Goal: Task Accomplishment & Management: Use online tool/utility

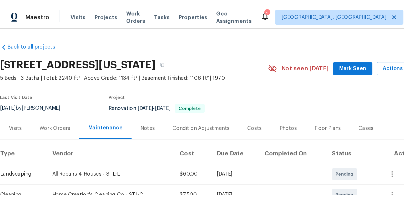
scroll to position [42, 0]
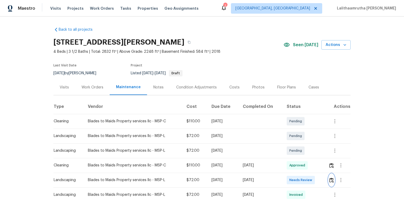
click at [287, 135] on img "button" at bounding box center [331, 180] width 4 height 5
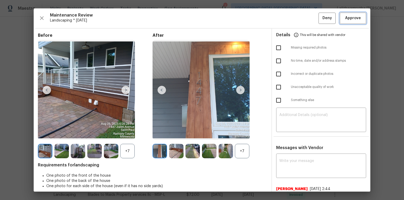
click at [287, 14] on button "Approve" at bounding box center [353, 18] width 26 height 11
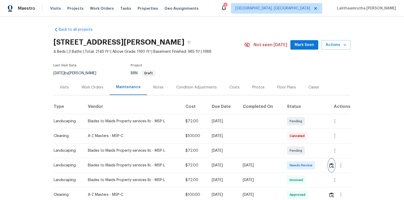
click at [287, 135] on img "button" at bounding box center [331, 165] width 4 height 5
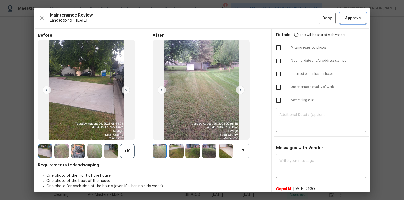
click at [287, 17] on span "Approve" at bounding box center [353, 18] width 16 height 7
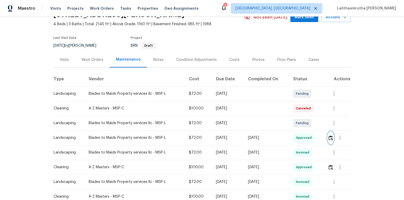
scroll to position [42, 0]
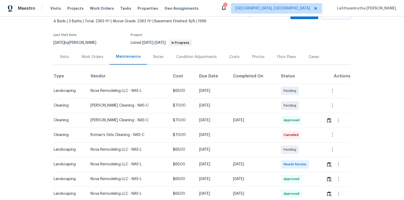
scroll to position [63, 0]
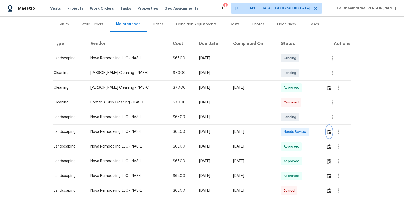
click at [287, 132] on img "button" at bounding box center [329, 132] width 4 height 5
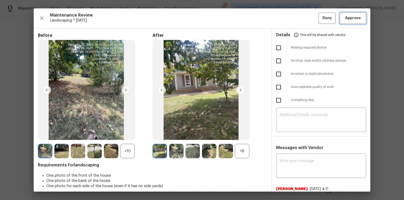
click at [287, 14] on button "Approve" at bounding box center [353, 18] width 26 height 11
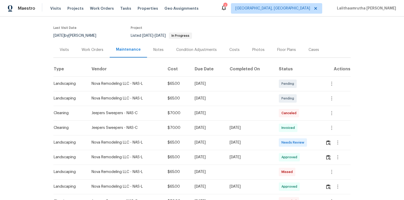
scroll to position [42, 0]
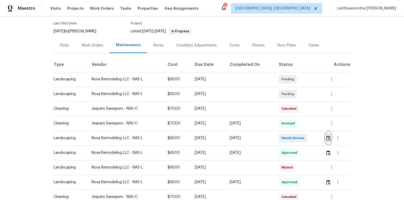
click at [287, 135] on img "button" at bounding box center [328, 138] width 4 height 5
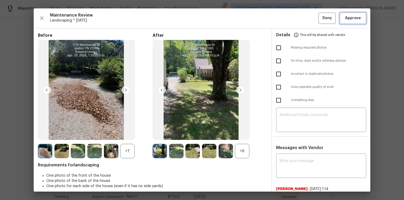
click at [287, 14] on button "Approve" at bounding box center [353, 18] width 26 height 11
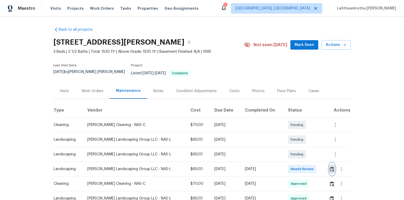
click at [287, 135] on img "button" at bounding box center [332, 169] width 4 height 5
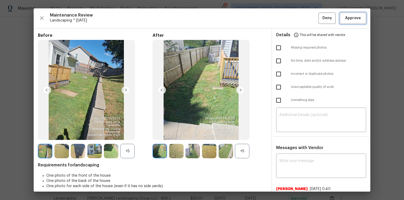
click at [287, 17] on span "Approve" at bounding box center [353, 18] width 16 height 7
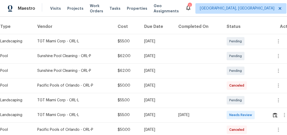
scroll to position [97, 0]
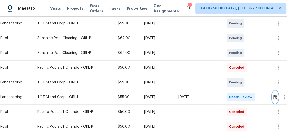
click at [278, 98] on img "button" at bounding box center [275, 97] width 4 height 5
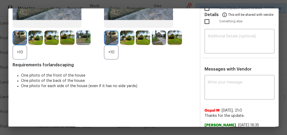
scroll to position [84, 0]
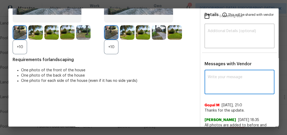
click at [236, 80] on textarea at bounding box center [240, 82] width 64 height 15
paste textarea "Maintenance Audit Team: Hello! After further review the visit has been approved…"
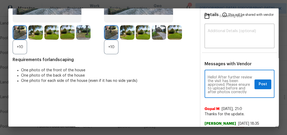
scroll to position [0, 0]
type textarea "Maintenance Audit Team: Hello! After further review the visit has been approved…"
click at [256, 85] on button "Post" at bounding box center [263, 84] width 17 height 10
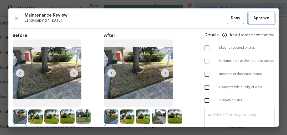
click at [254, 17] on span "Approve" at bounding box center [262, 18] width 16 height 7
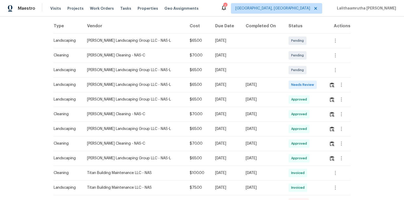
scroll to position [84, 0]
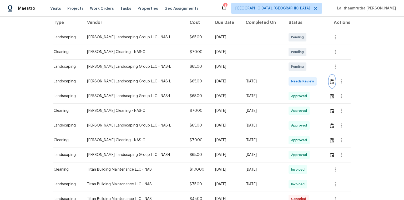
click at [287, 79] on img "button" at bounding box center [332, 81] width 4 height 5
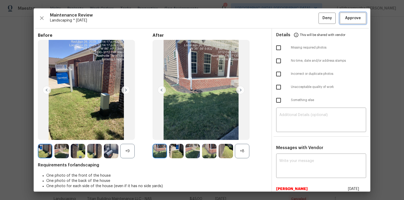
click at [287, 18] on span "Approve" at bounding box center [353, 18] width 16 height 7
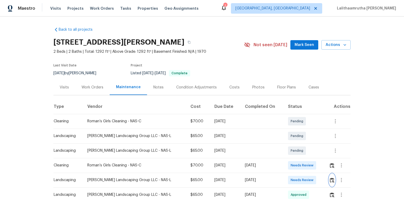
click at [287, 135] on img "button" at bounding box center [332, 180] width 4 height 5
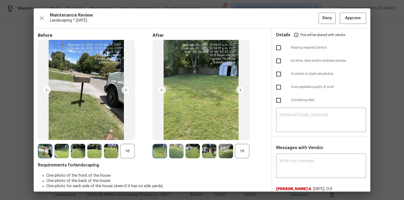
click at [287, 11] on div "Maintenance Review Landscaping * Mon, Aug 25 Deny Approve Before +8 After +9 Re…" at bounding box center [202, 99] width 336 height 183
click at [287, 18] on span "Approve" at bounding box center [353, 18] width 16 height 7
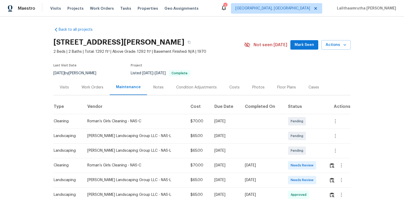
scroll to position [63, 0]
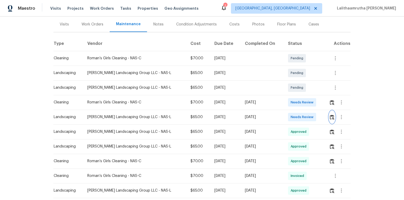
click at [287, 118] on img "button" at bounding box center [332, 117] width 4 height 5
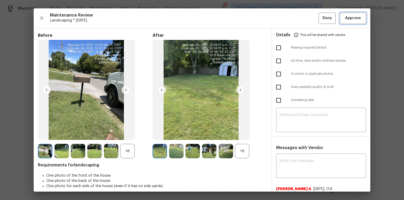
click at [287, 18] on span "Approve" at bounding box center [353, 18] width 16 height 7
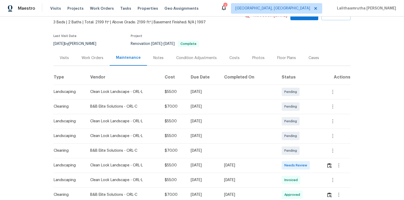
scroll to position [63, 0]
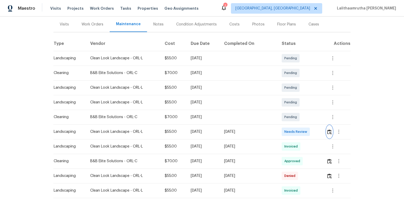
click at [287, 131] on img "button" at bounding box center [329, 132] width 4 height 5
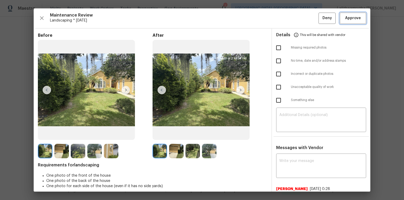
click at [287, 21] on span "Approve" at bounding box center [353, 18] width 16 height 7
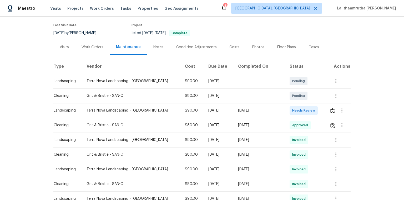
scroll to position [42, 0]
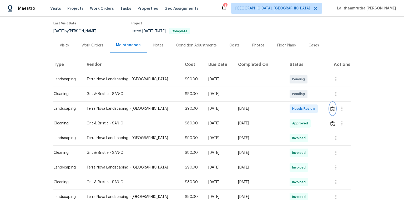
click at [287, 109] on img "button" at bounding box center [332, 108] width 4 height 5
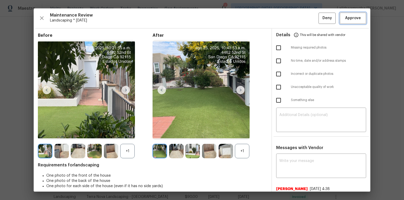
click at [287, 19] on span "Approve" at bounding box center [353, 18] width 16 height 7
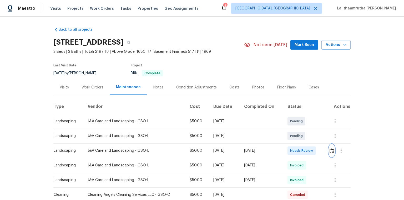
click at [287, 135] on button "button" at bounding box center [332, 151] width 6 height 13
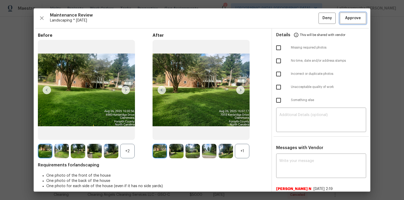
click at [287, 15] on span "Approve" at bounding box center [353, 18] width 16 height 7
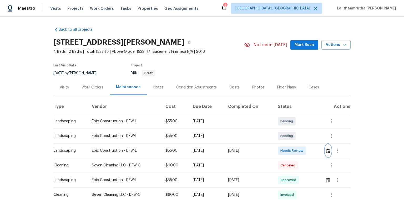
click at [287, 135] on img "button" at bounding box center [328, 151] width 4 height 5
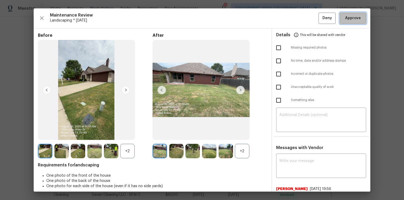
click at [287, 18] on span "Approve" at bounding box center [353, 18] width 16 height 7
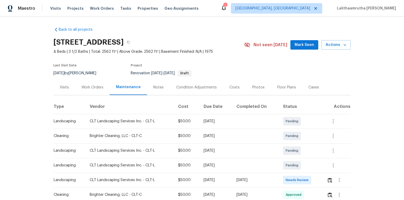
scroll to position [21, 0]
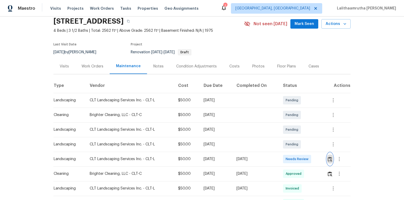
click at [287, 135] on button "button" at bounding box center [330, 159] width 6 height 13
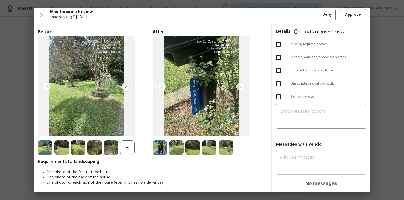
scroll to position [4, 0]
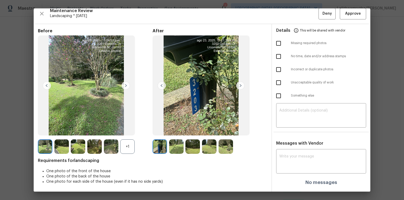
click at [287, 135] on div "Messages with Vendor x ​ No messages" at bounding box center [321, 165] width 98 height 49
click at [287, 135] on textarea at bounding box center [321, 162] width 84 height 15
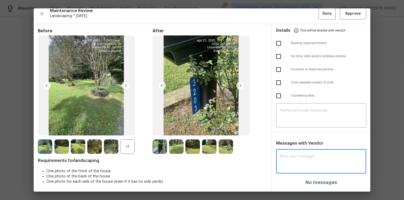
paste textarea "Maintenance Audit Team: Hello! Unfortunately, this landscaping visit completed …"
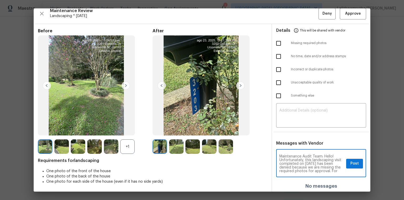
scroll to position [66, 0]
type textarea "Maintenance Audit Team: Hello! Unfortunately, this landscaping visit completed …"
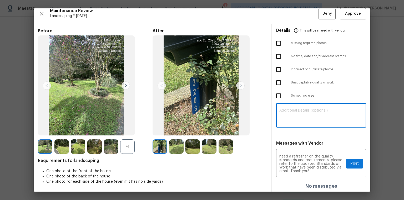
click at [287, 114] on textarea at bounding box center [321, 116] width 84 height 15
paste textarea "Maintenance Audit Team: Hello! Unfortunately, this landscaping visit completed …"
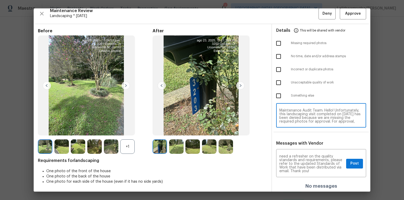
scroll to position [48, 0]
type textarea "Maintenance Audit Team: Hello! Unfortunately, this landscaping visit completed …"
click at [277, 44] on input "checkbox" at bounding box center [278, 43] width 11 height 11
checkbox input "true"
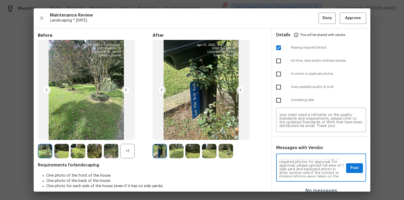
scroll to position [17, 0]
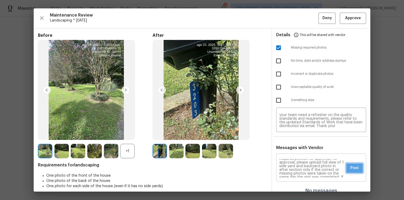
click at [287, 135] on span "Post" at bounding box center [354, 168] width 8 height 7
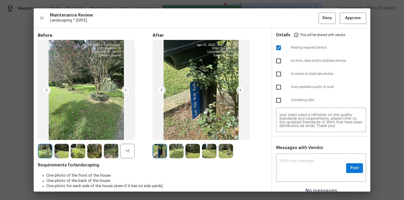
scroll to position [0, 0]
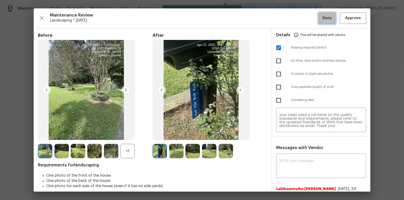
click at [287, 16] on span "Deny" at bounding box center [326, 18] width 9 height 7
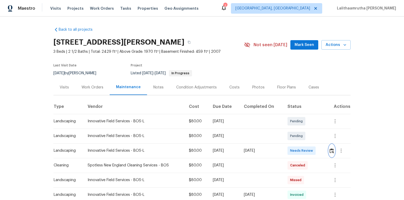
click at [287, 135] on img "button" at bounding box center [331, 151] width 4 height 5
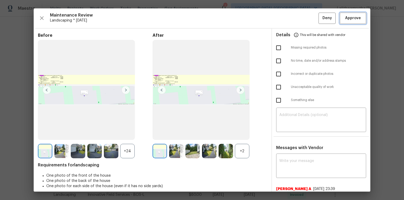
click at [287, 17] on span "Approve" at bounding box center [353, 18] width 16 height 7
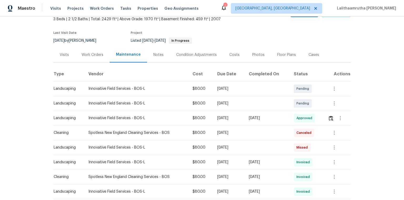
scroll to position [63, 0]
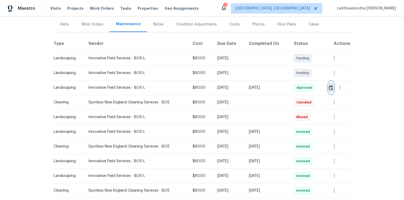
click at [287, 84] on button "button" at bounding box center [331, 87] width 6 height 13
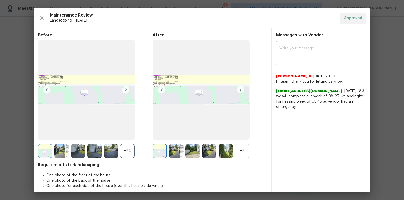
click at [238, 135] on div "+2" at bounding box center [242, 151] width 14 height 14
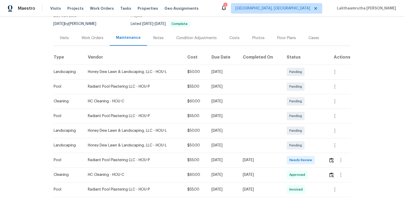
scroll to position [63, 0]
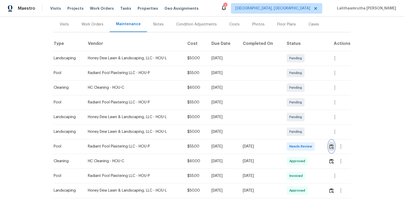
click at [287, 135] on img "button" at bounding box center [331, 146] width 4 height 5
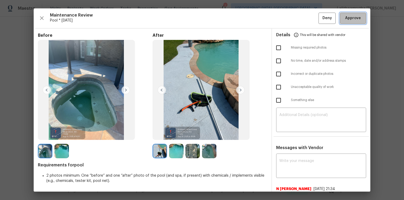
click at [287, 21] on span "Approve" at bounding box center [353, 18] width 18 height 7
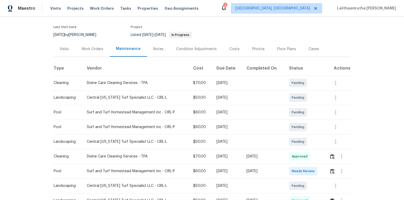
scroll to position [42, 0]
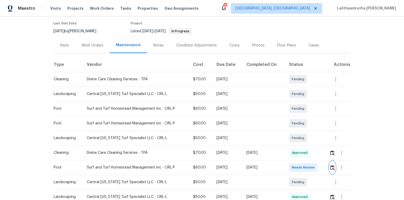
click at [287, 135] on button "button" at bounding box center [332, 167] width 6 height 13
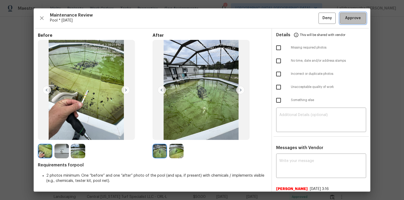
click at [287, 16] on span "Approve" at bounding box center [353, 18] width 16 height 7
